Goal: Information Seeking & Learning: Learn about a topic

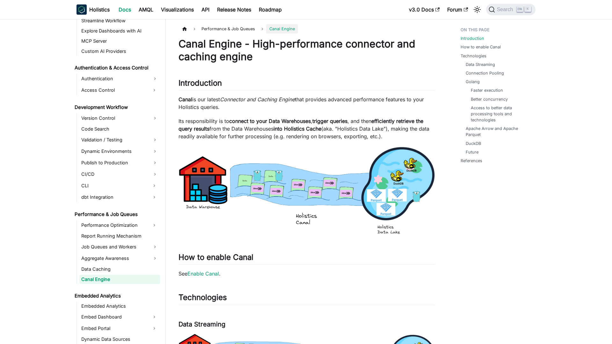
scroll to position [408, 0]
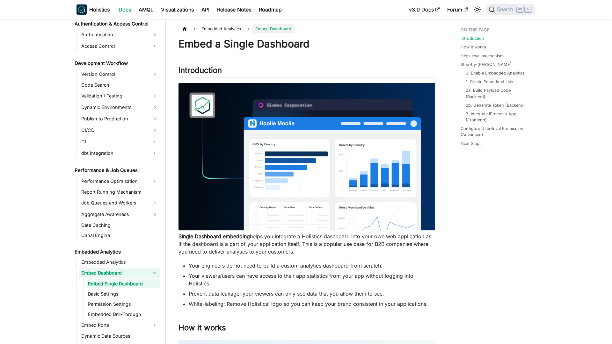
scroll to position [457, 0]
